Goal: Task Accomplishment & Management: Use online tool/utility

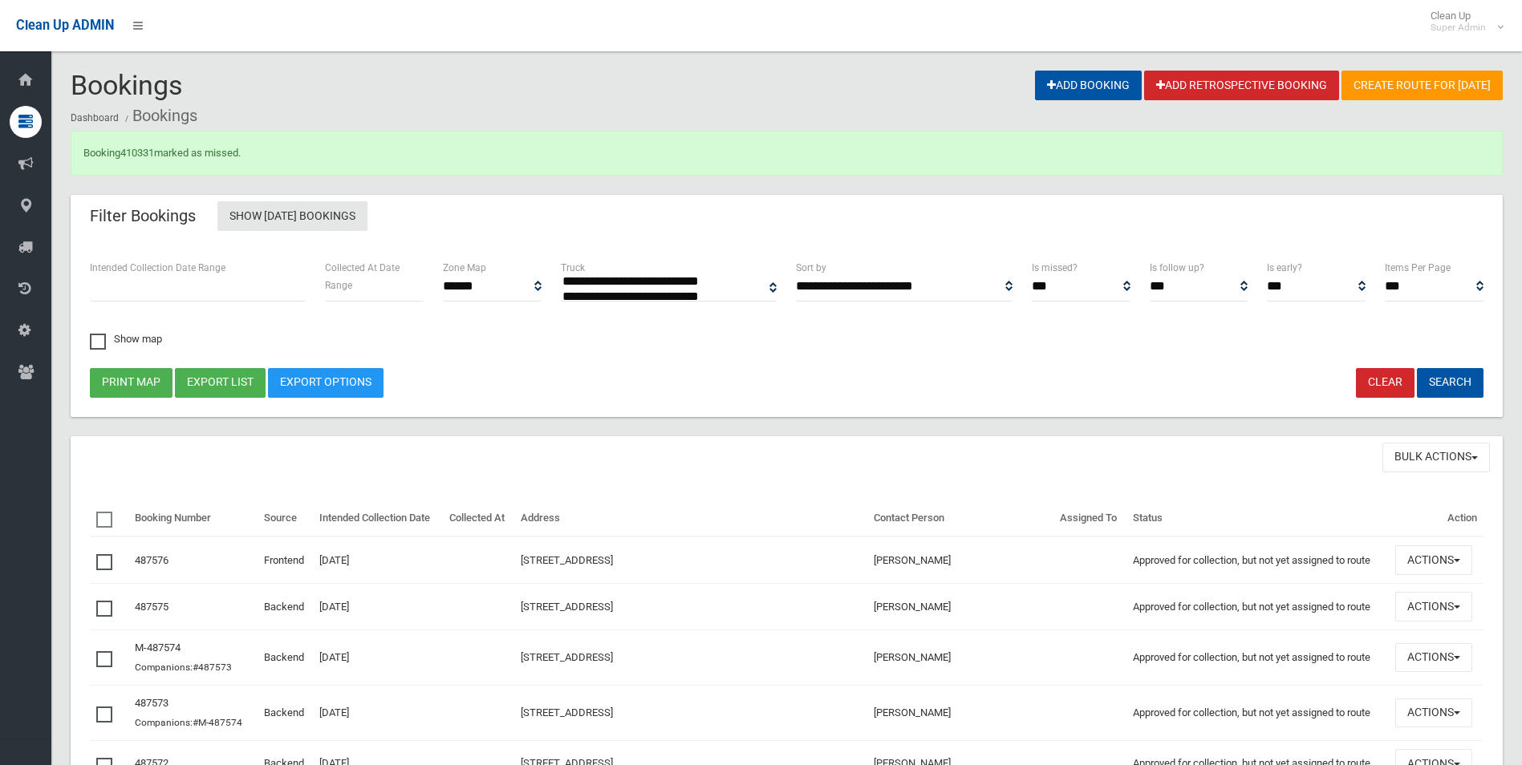
select select
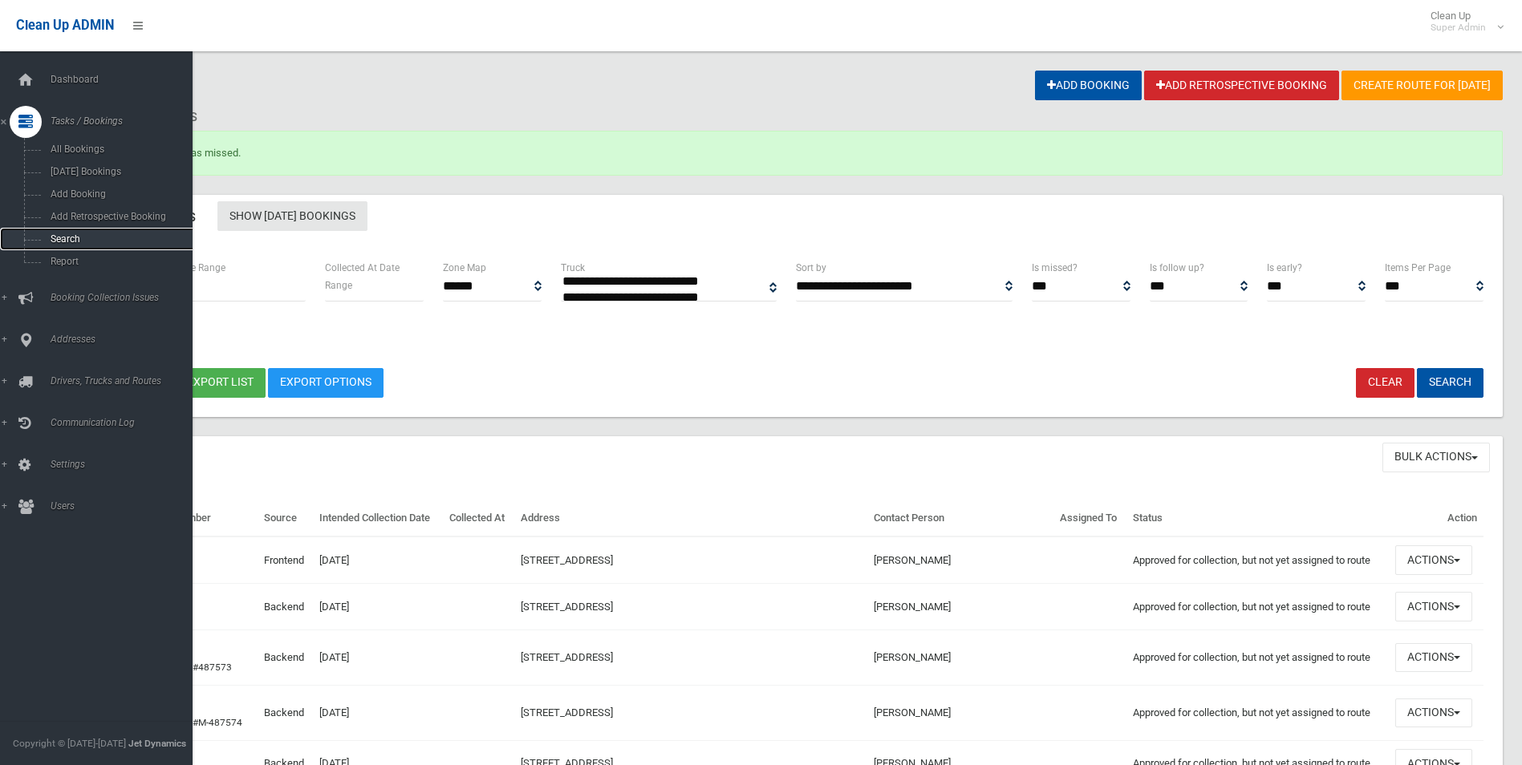
click at [57, 237] on span "Search" at bounding box center [118, 238] width 145 height 11
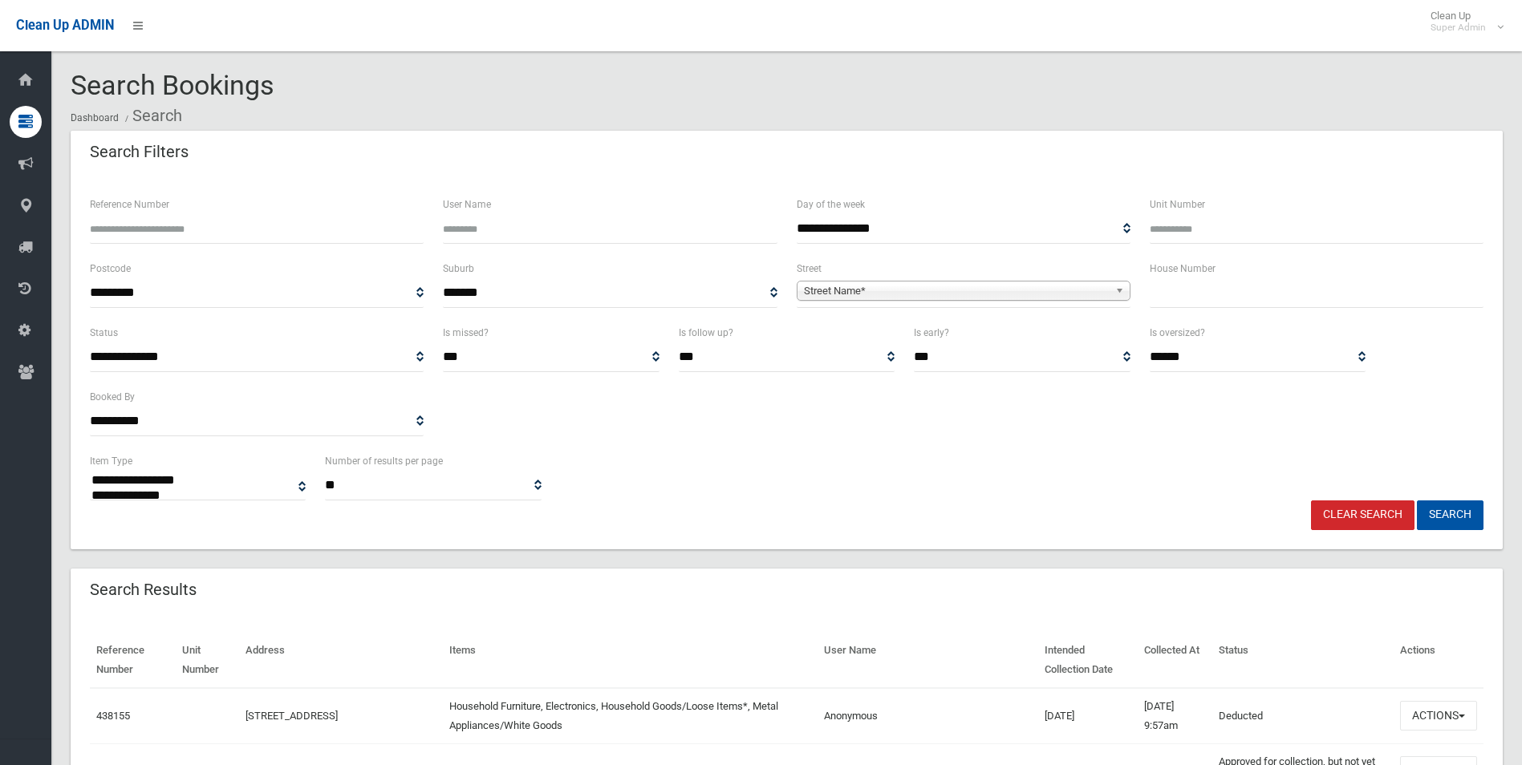
select select
click at [853, 286] on span "Street Name*" at bounding box center [956, 291] width 305 height 19
type input "******"
type input "**"
click at [1417, 501] on button "Search" at bounding box center [1450, 516] width 67 height 30
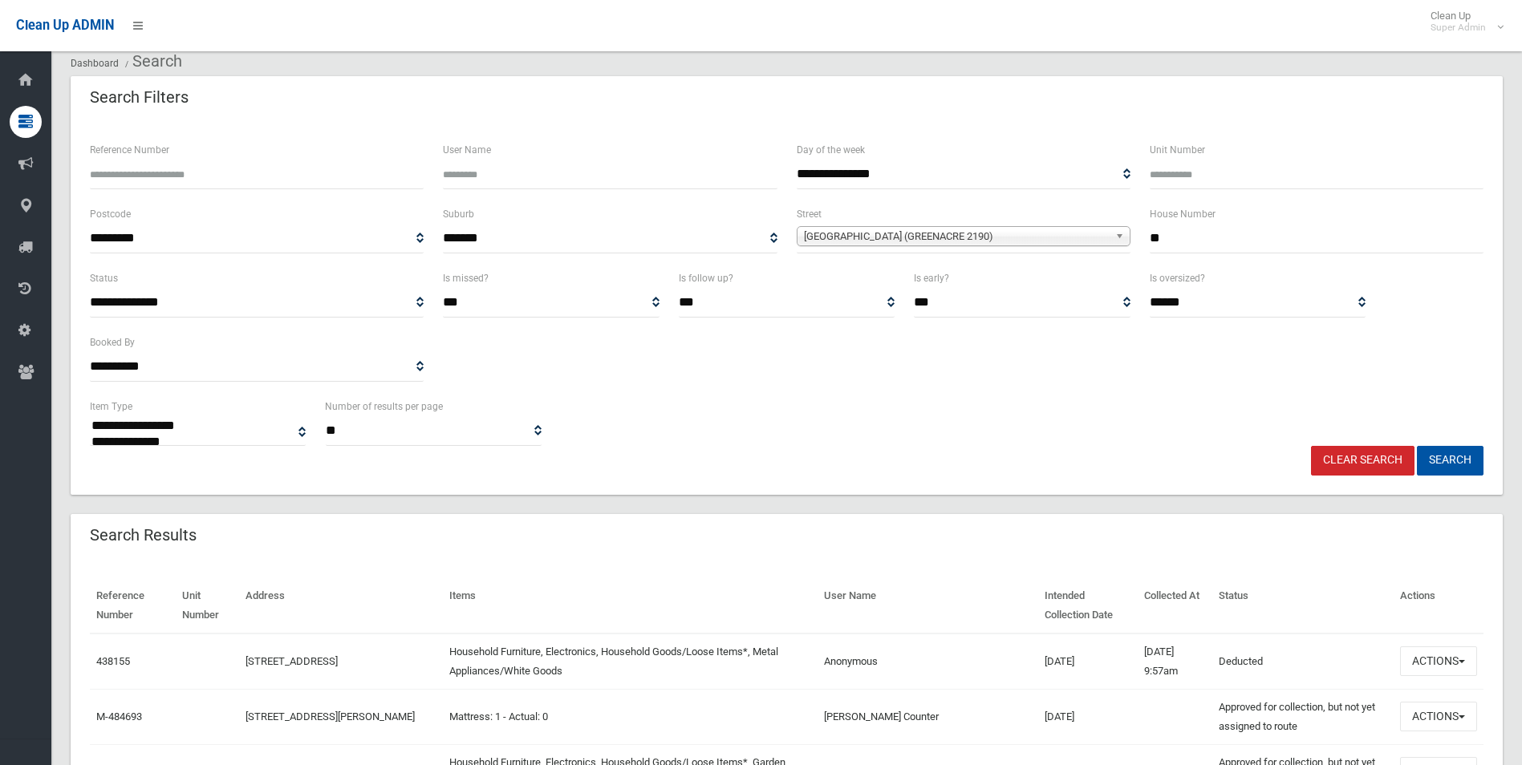
scroll to position [80, 0]
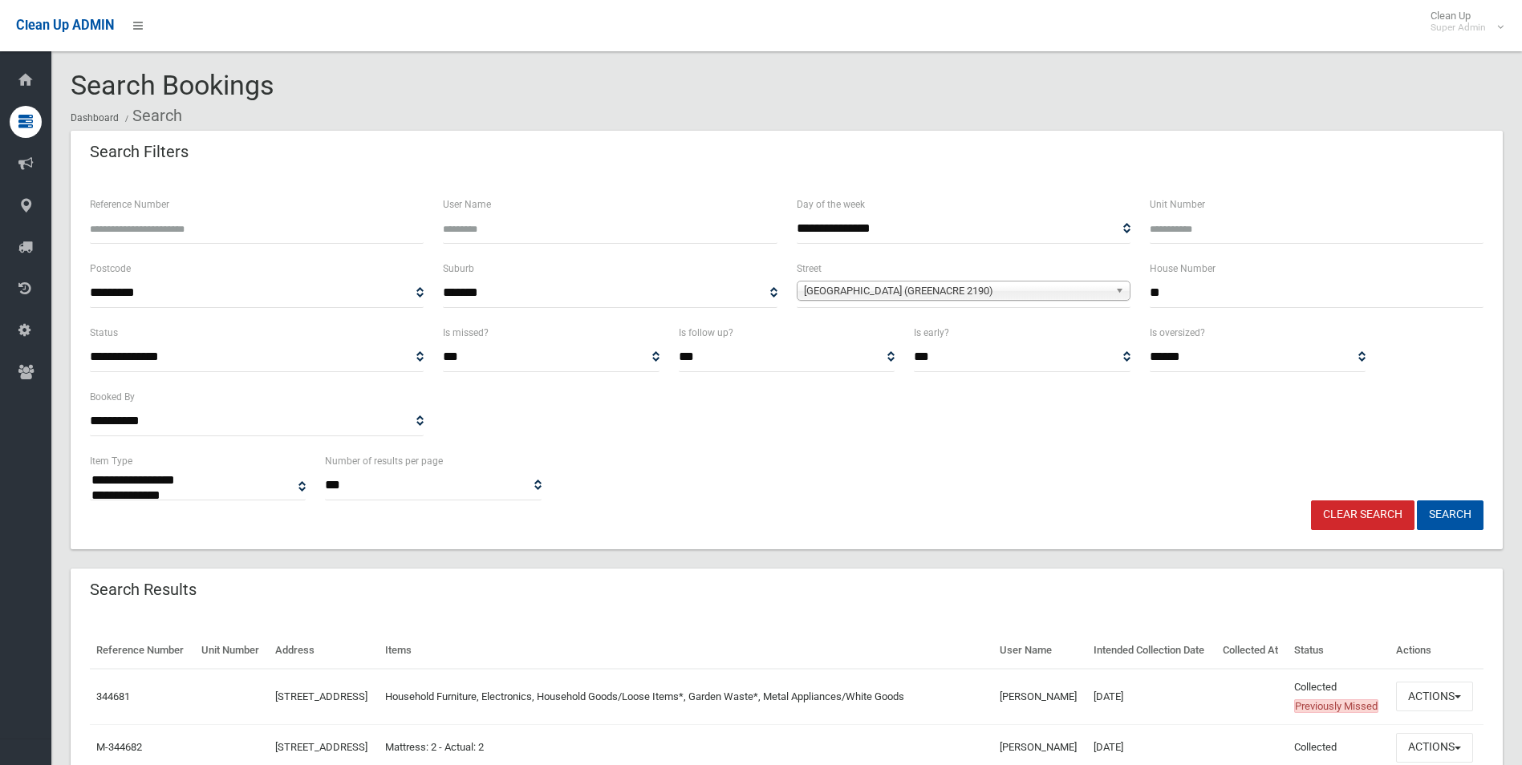
select select
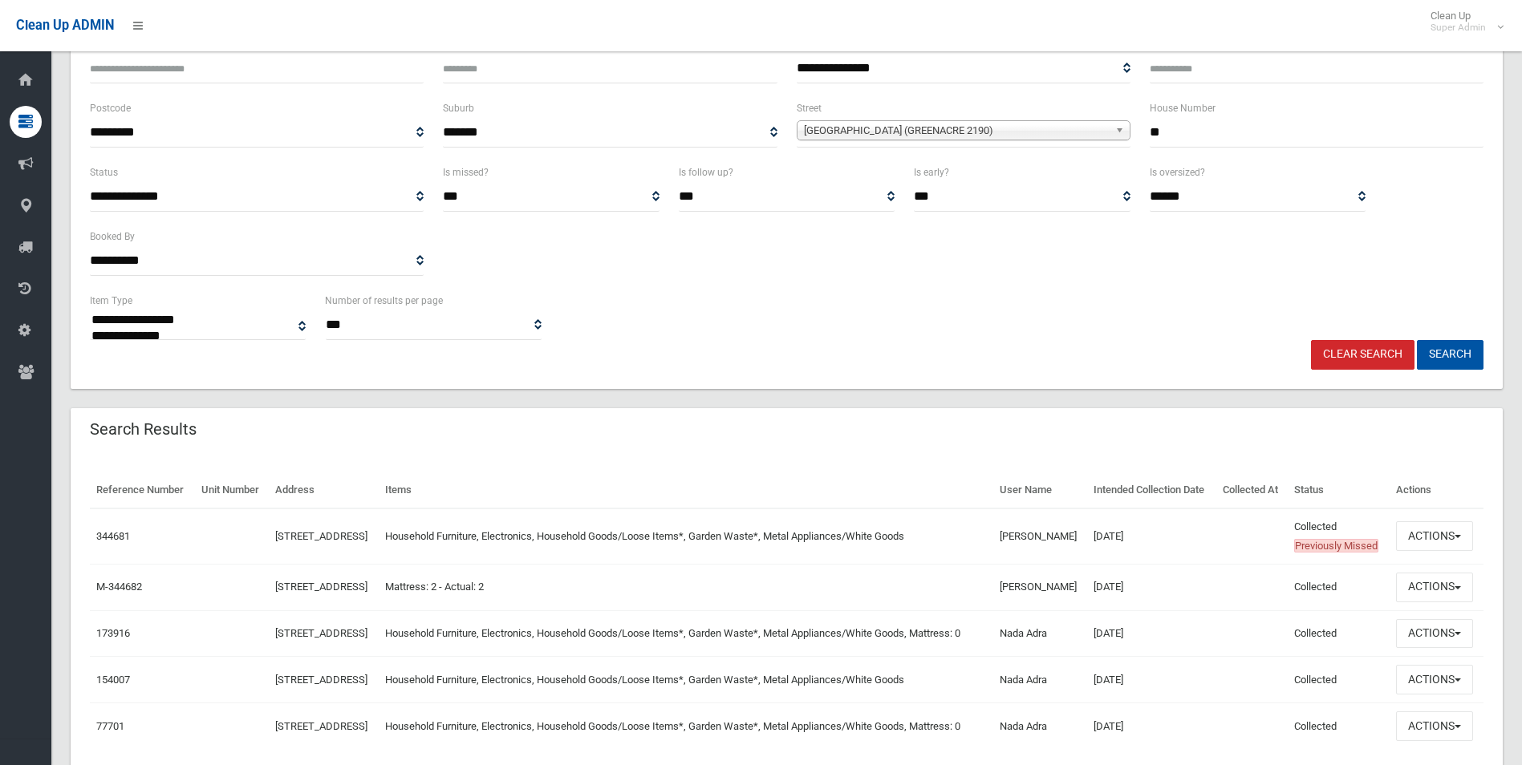
scroll to position [160, 0]
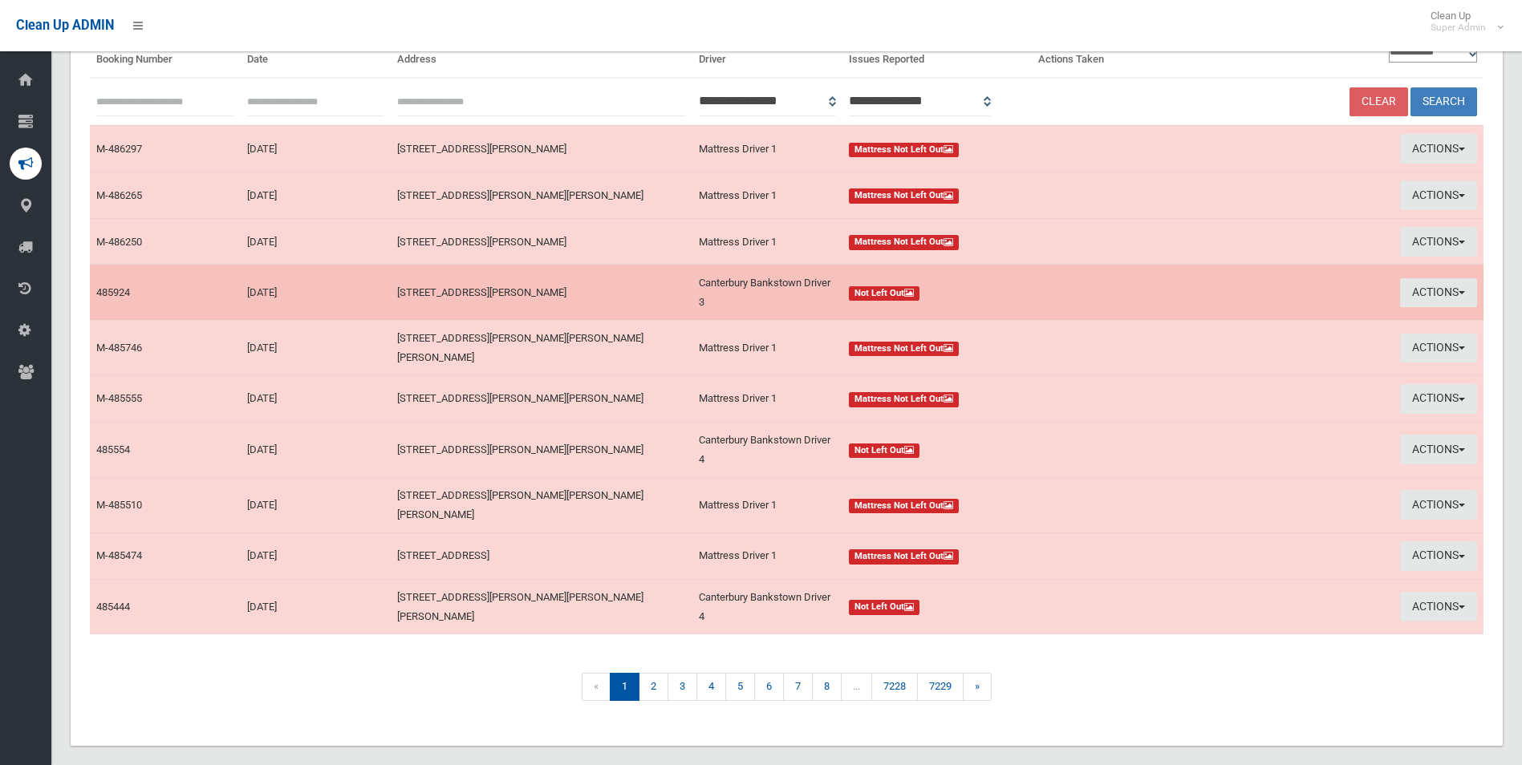
scroll to position [155, 0]
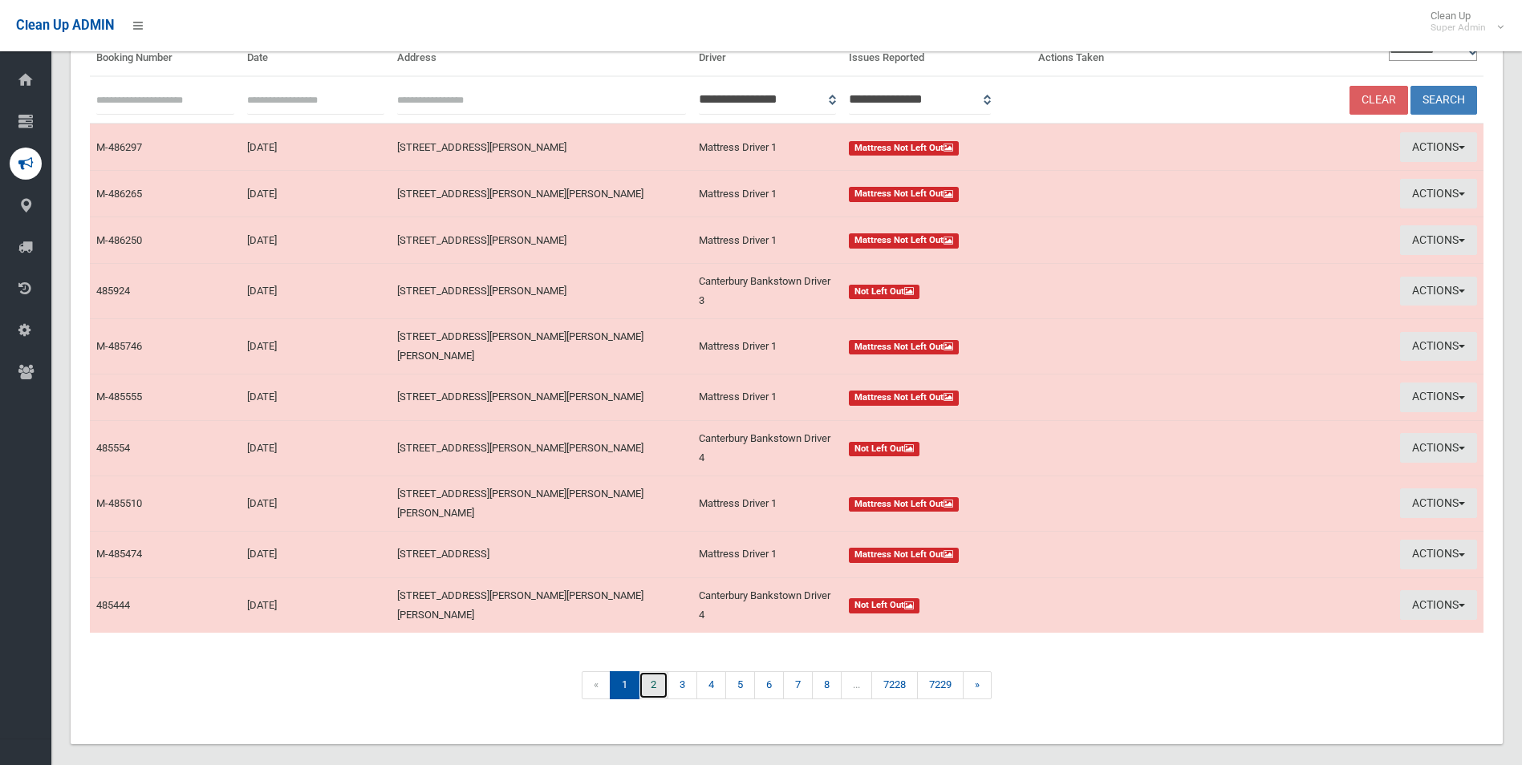
click at [654, 671] on link "2" at bounding box center [654, 685] width 30 height 28
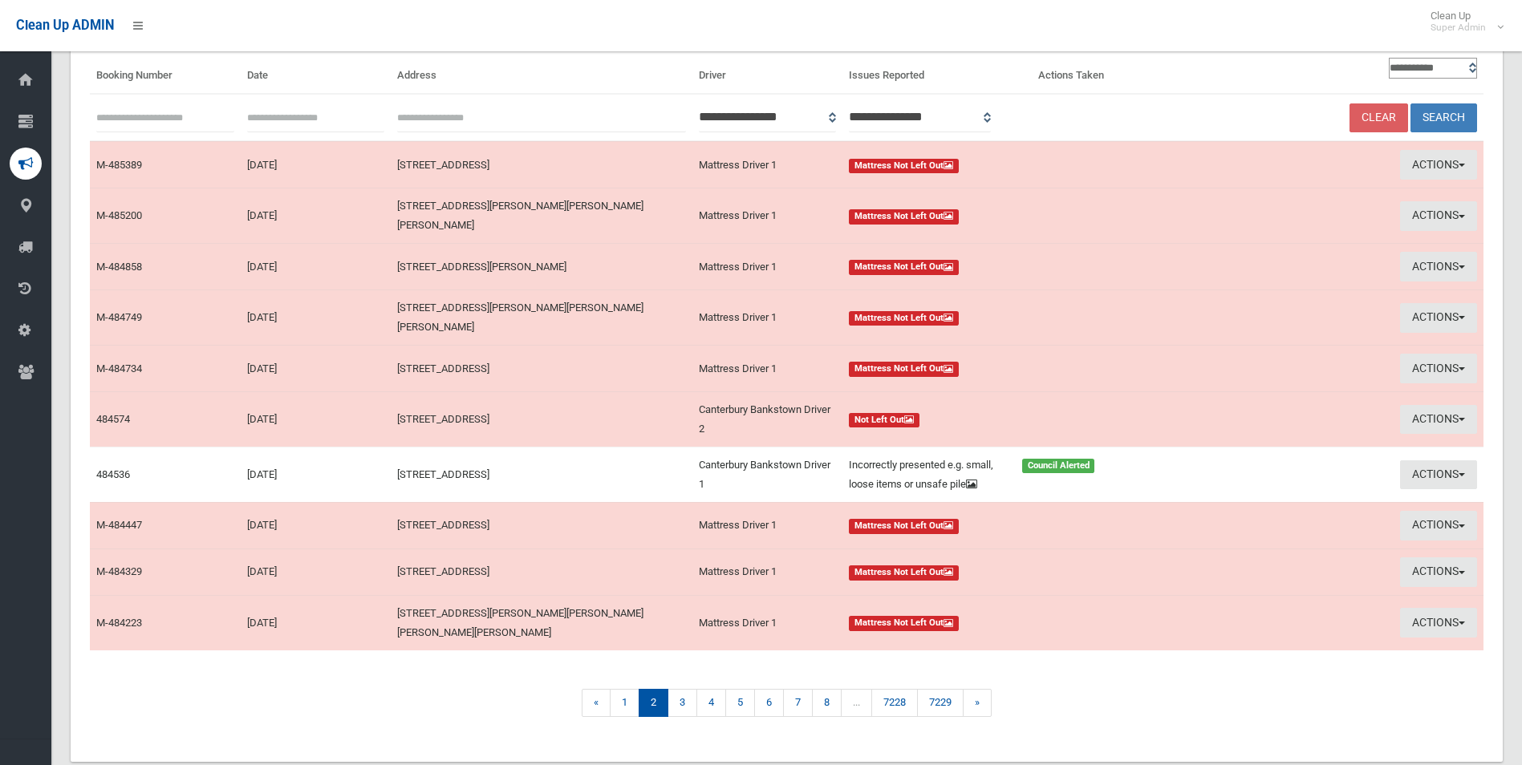
scroll to position [160, 0]
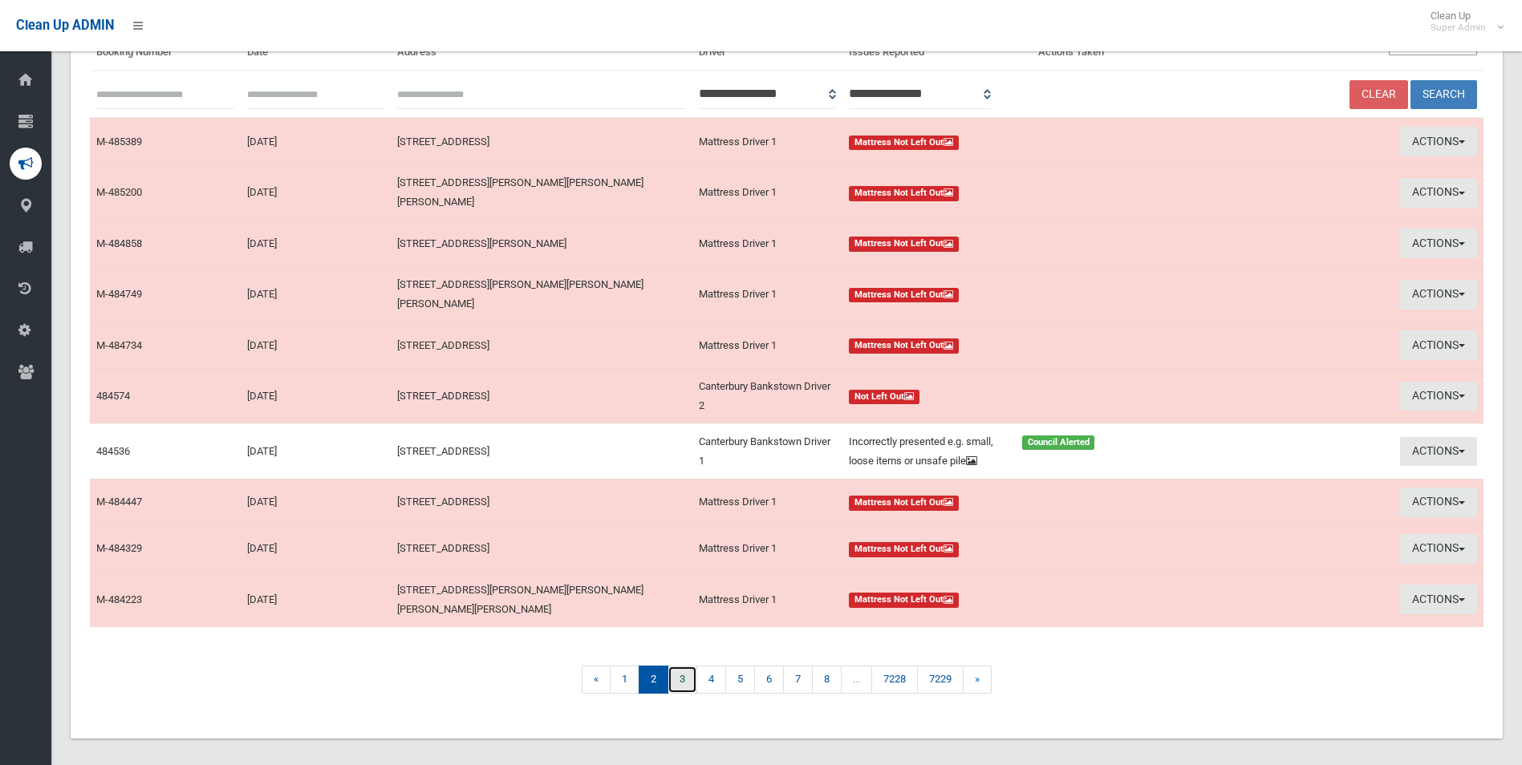
click at [681, 675] on link "3" at bounding box center [682, 680] width 30 height 28
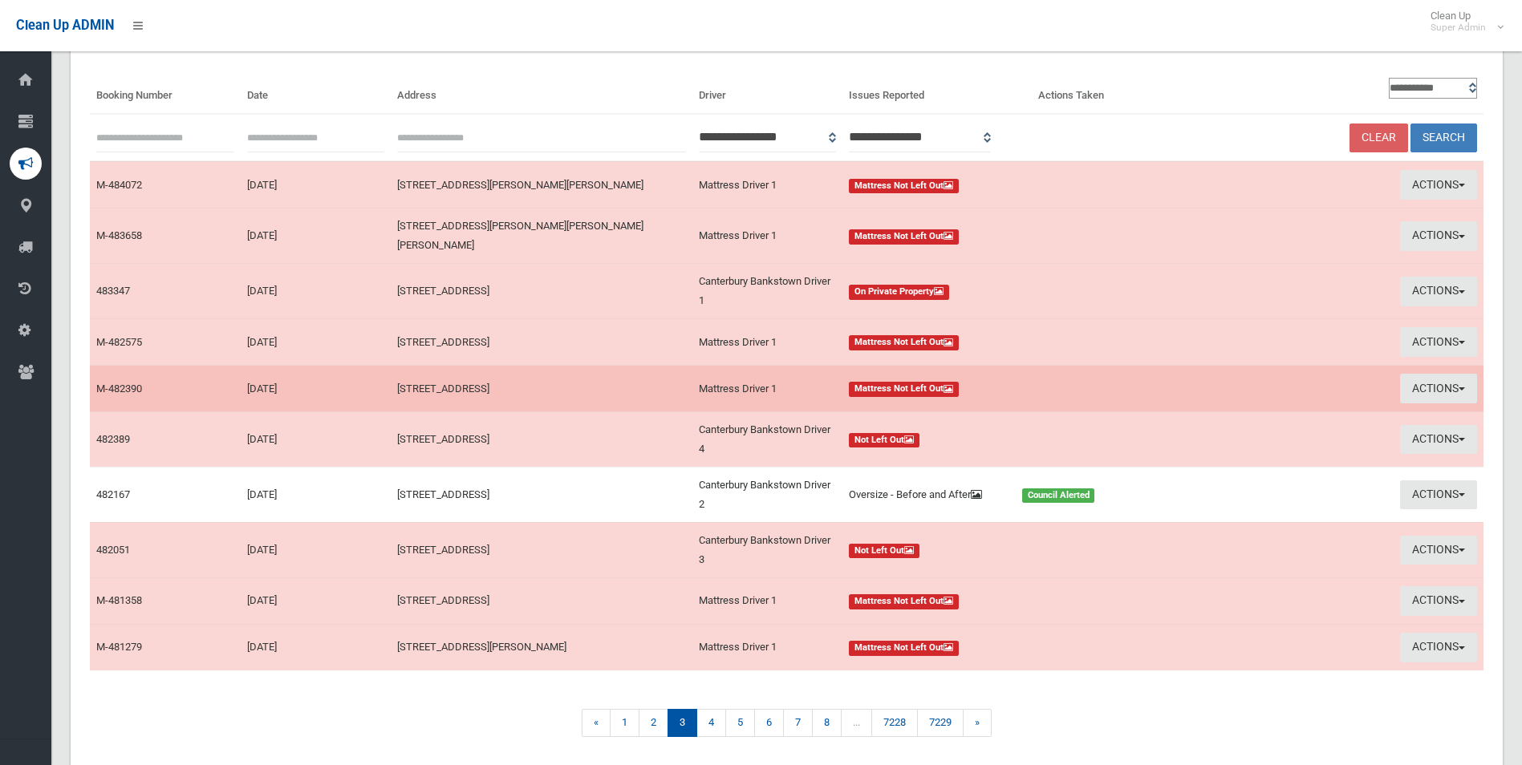
scroll to position [164, 0]
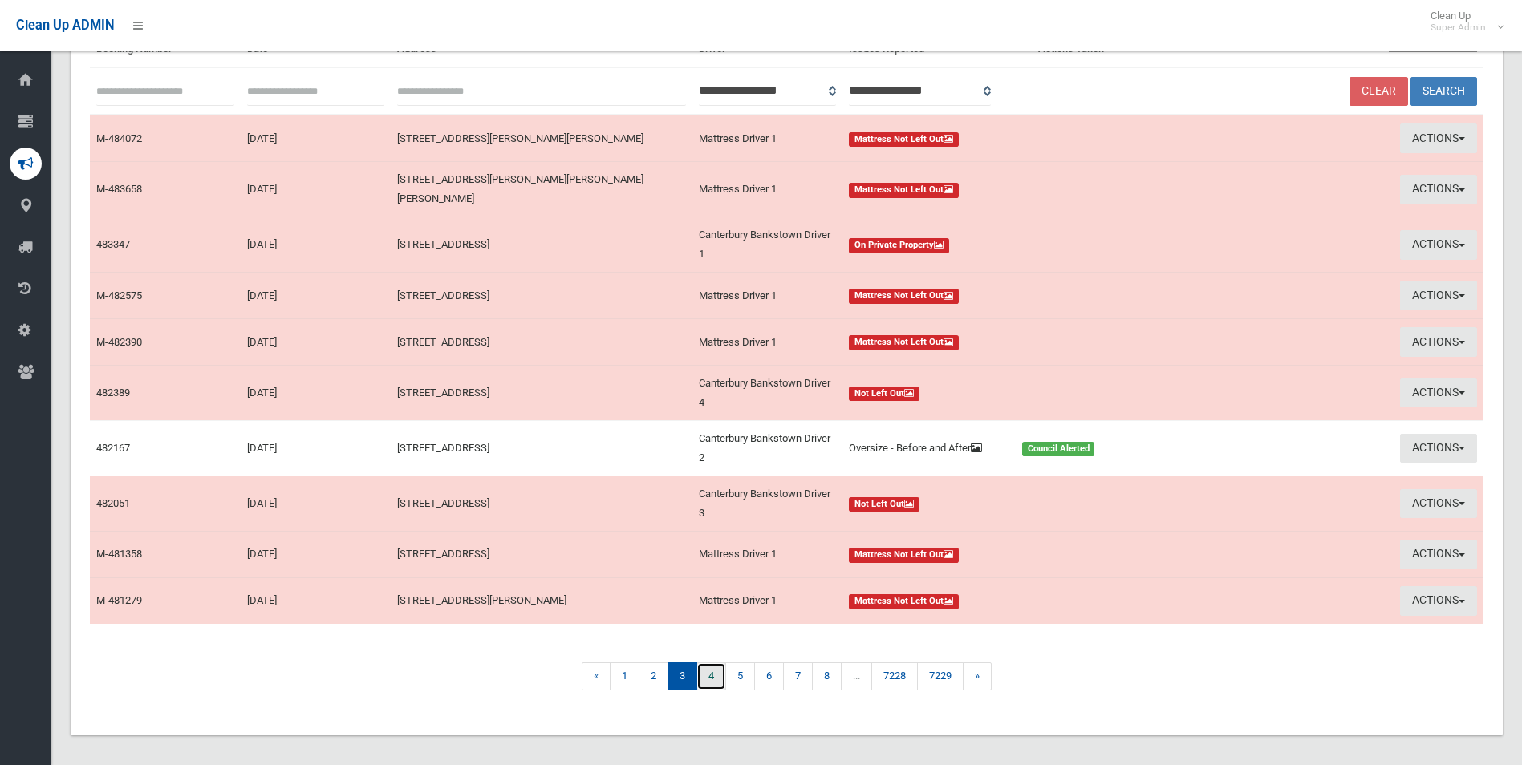
click at [708, 671] on link "4" at bounding box center [711, 677] width 30 height 28
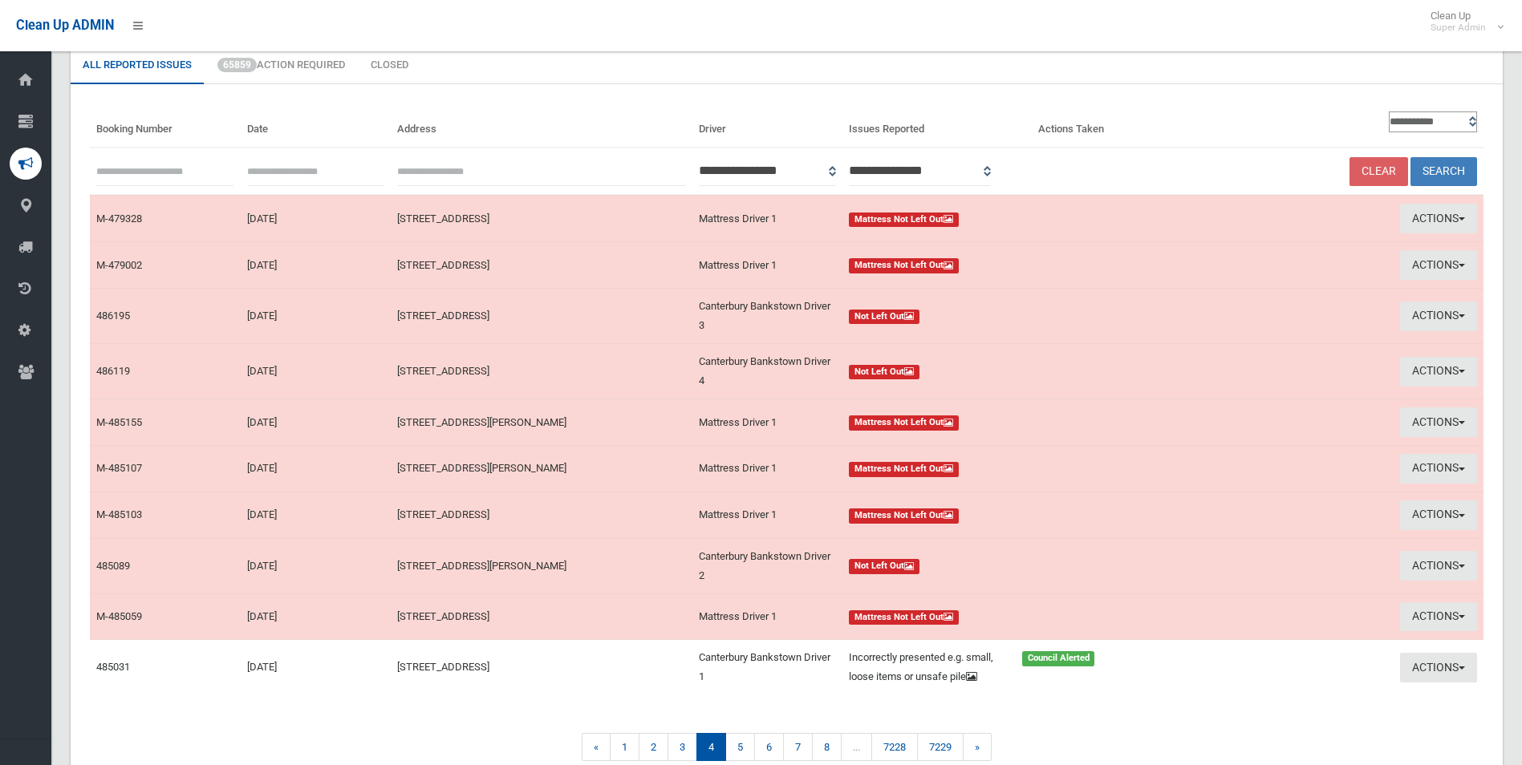
scroll to position [183, 0]
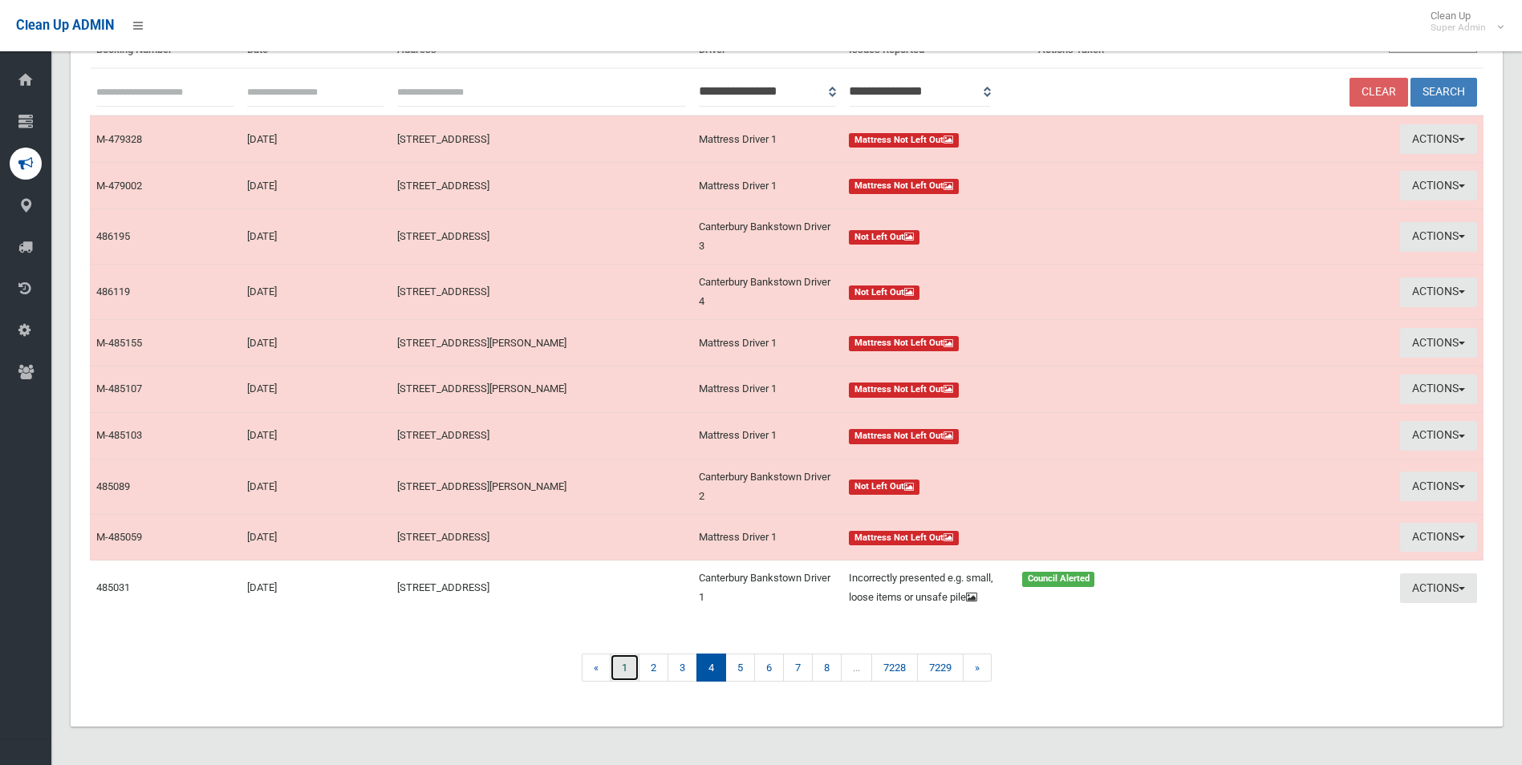
click at [624, 664] on link "1" at bounding box center [625, 668] width 30 height 28
